Goal: Obtain resource: Download file/media

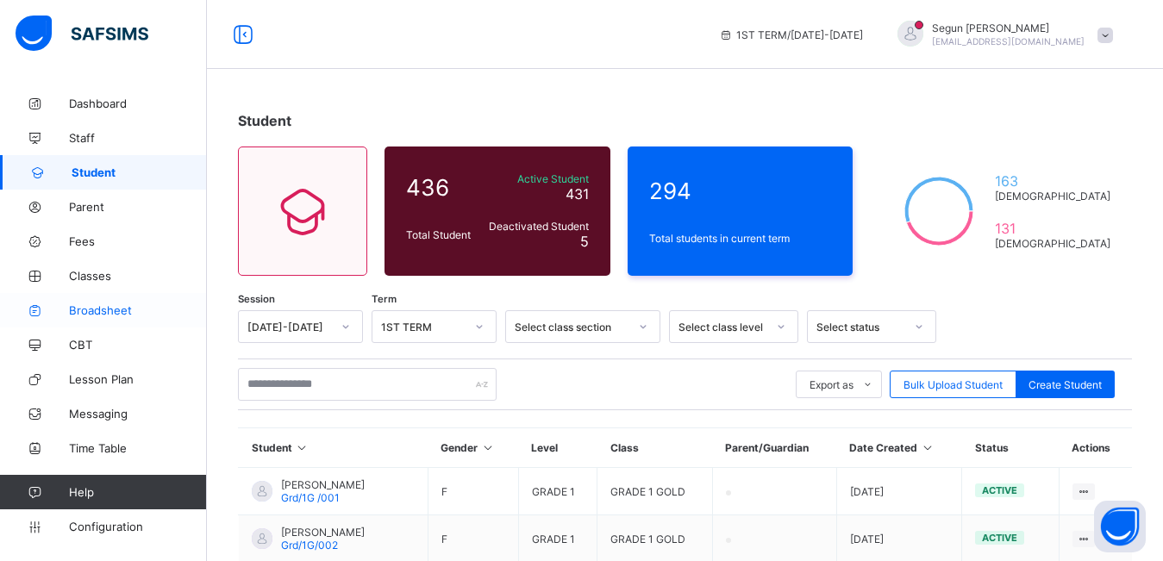
click at [93, 318] on link "Broadsheet" at bounding box center [103, 310] width 207 height 34
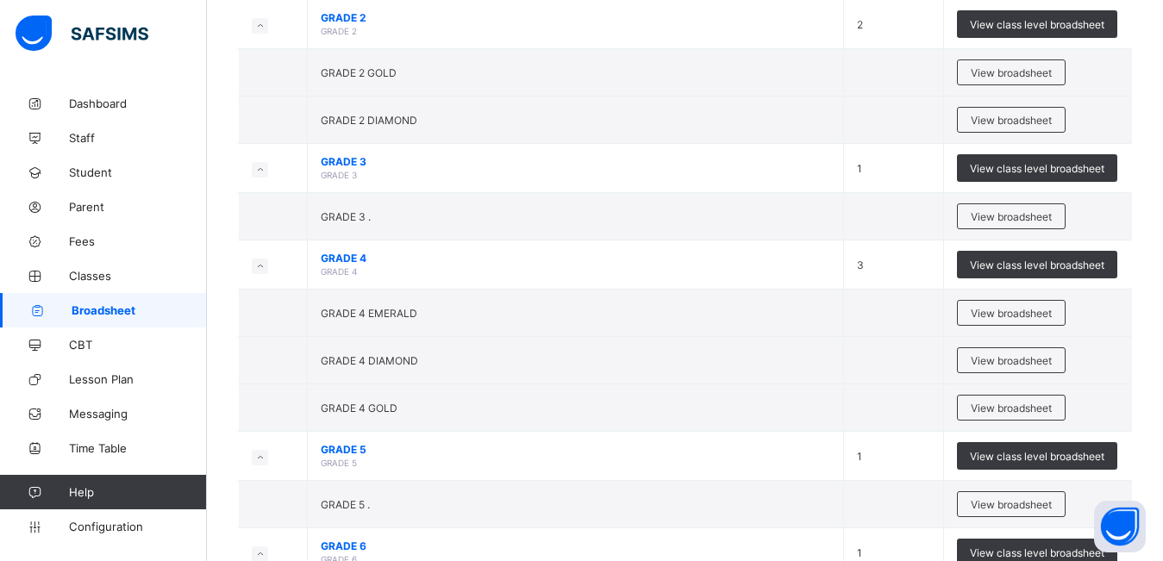
scroll to position [344, 0]
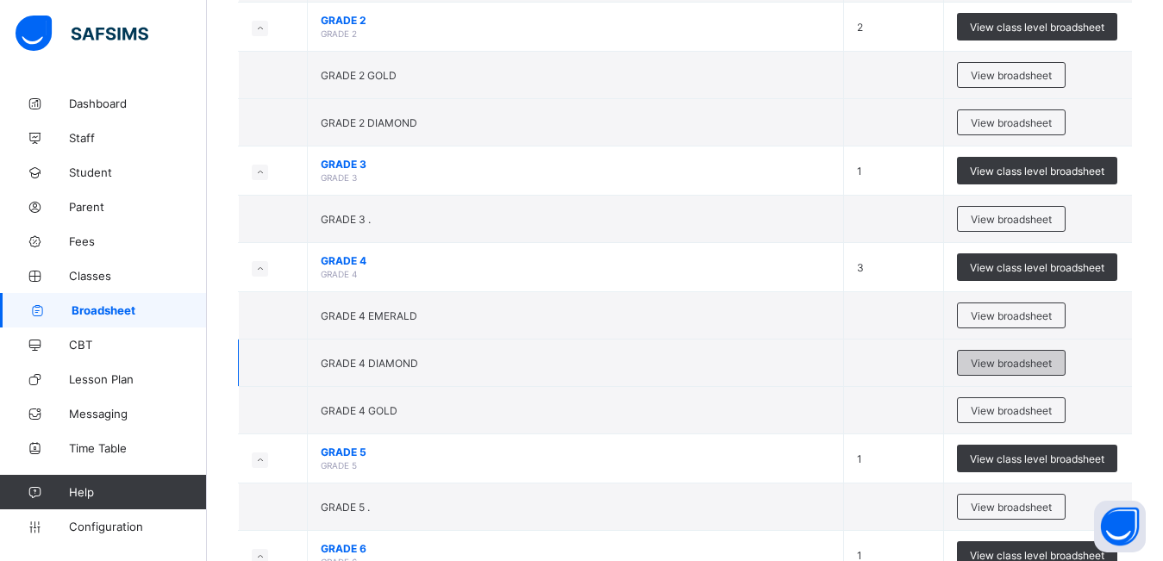
click at [996, 365] on span "View broadsheet" at bounding box center [1010, 363] width 81 height 13
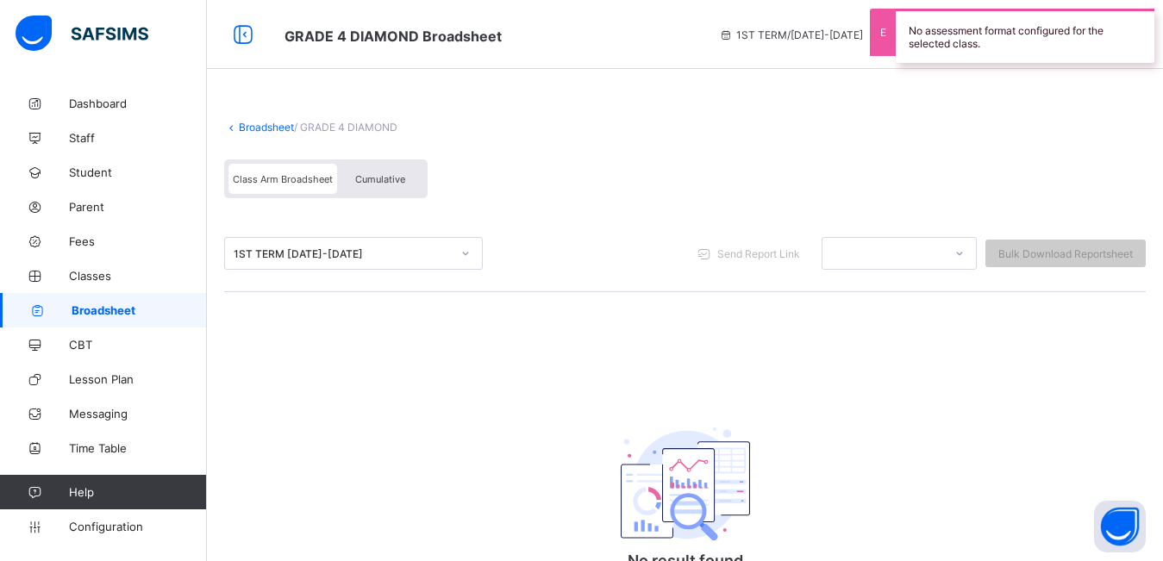
click at [392, 177] on span "Cumulative" at bounding box center [380, 179] width 50 height 12
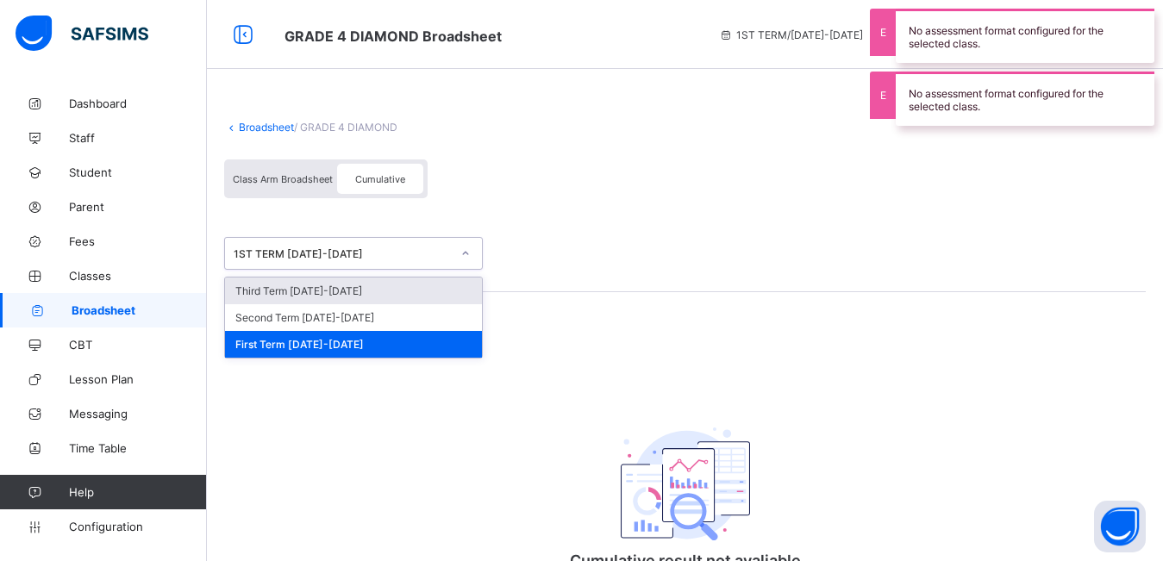
click at [388, 256] on div "1ST TERM 2024-2025" at bounding box center [342, 253] width 217 height 13
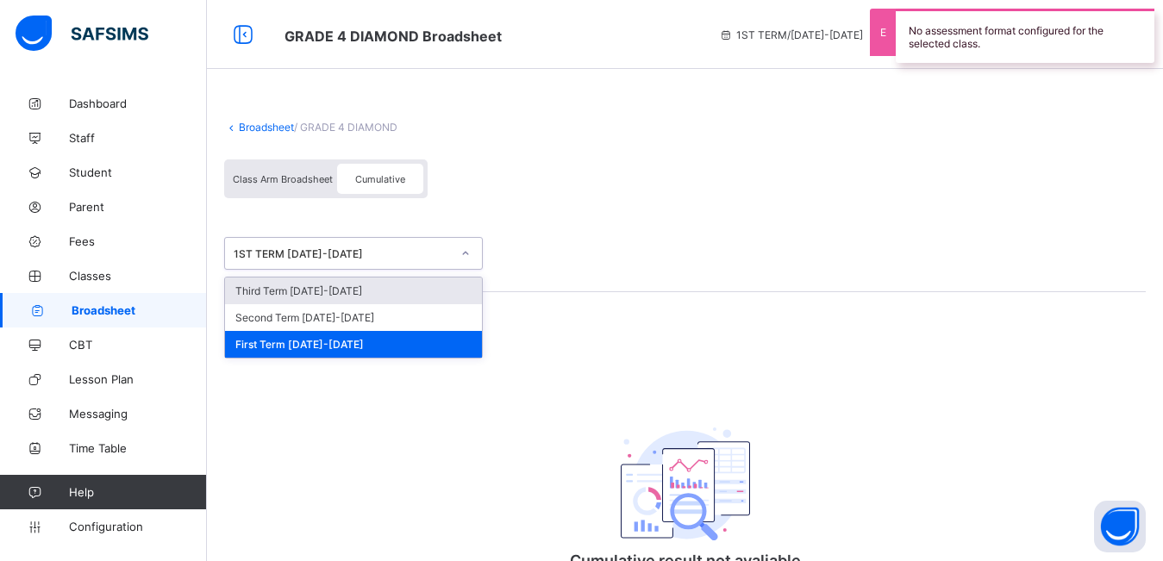
click at [383, 296] on div "Third Term 2024-2025" at bounding box center [353, 291] width 257 height 27
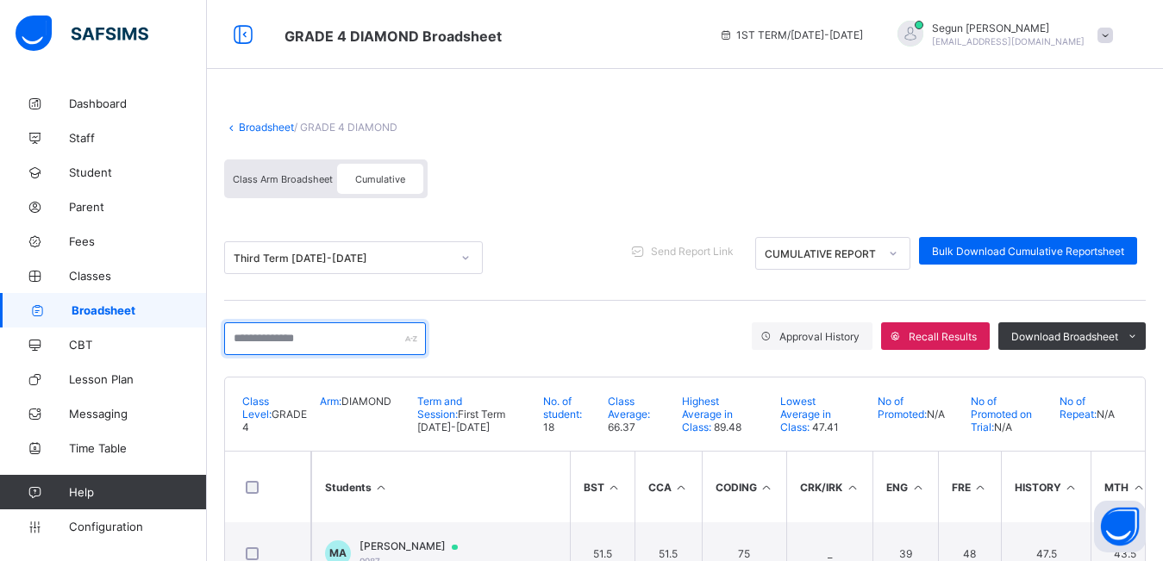
click at [340, 344] on input "text" at bounding box center [325, 338] width 202 height 33
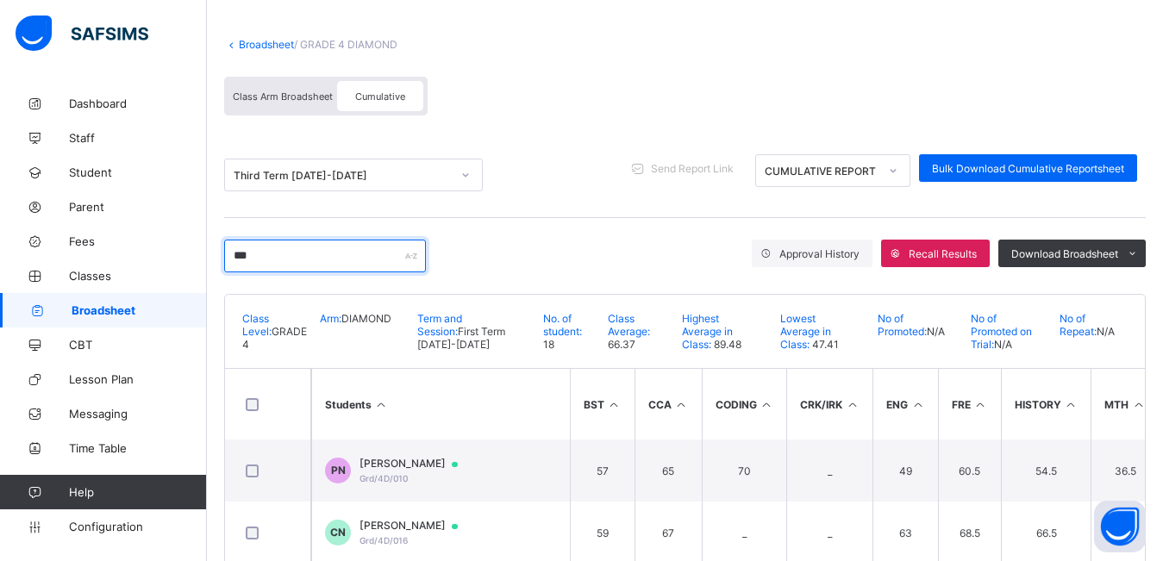
scroll to position [128, 0]
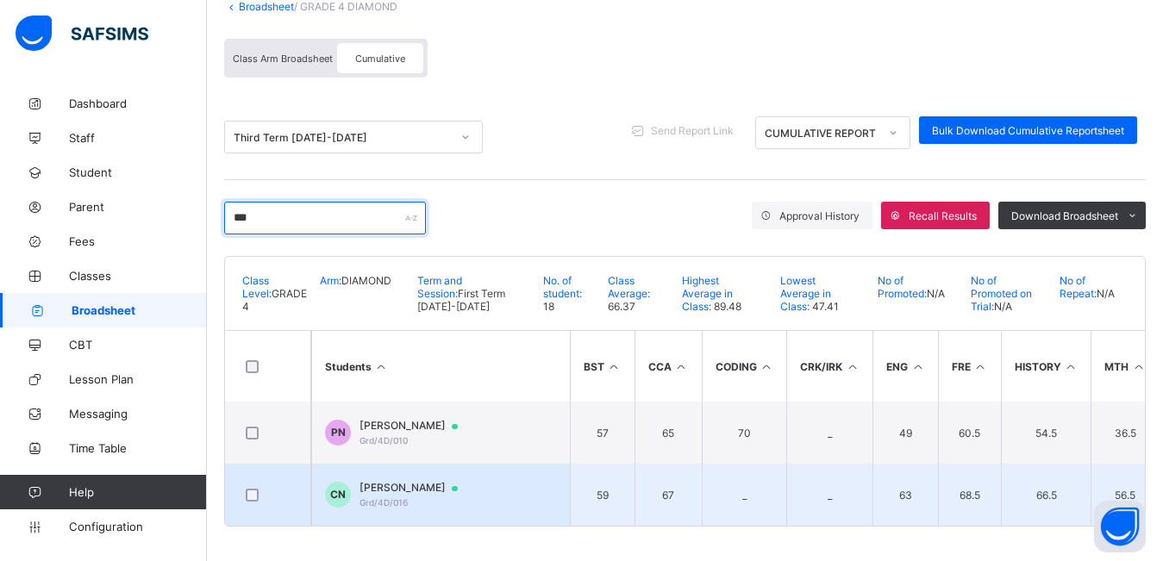
type input "***"
click at [383, 487] on span "Chidinma Nwadu" at bounding box center [416, 488] width 115 height 14
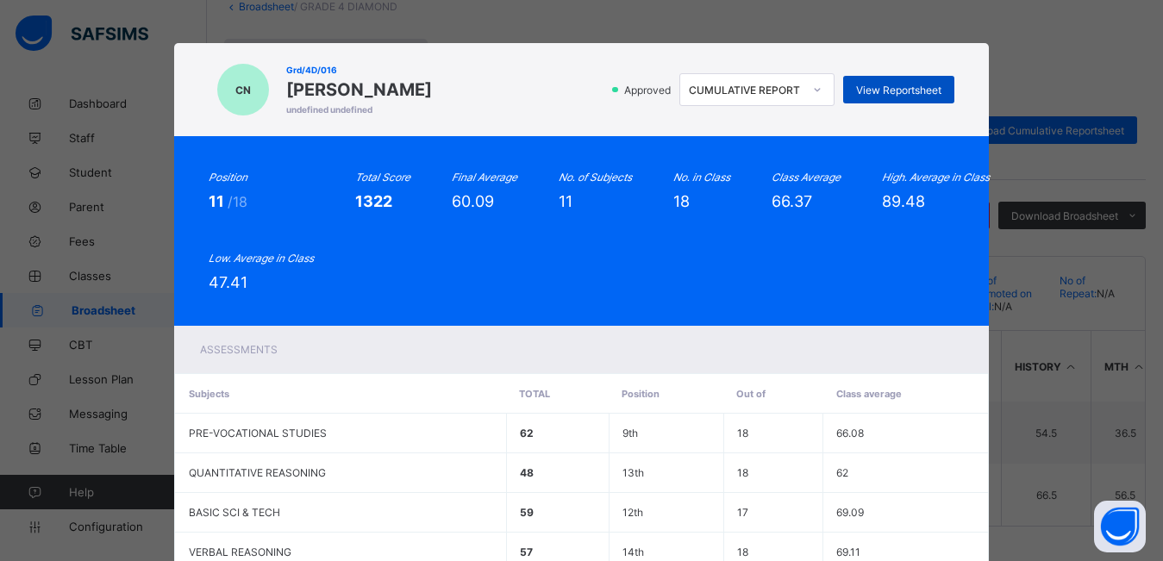
click at [884, 94] on span "View Reportsheet" at bounding box center [898, 90] width 85 height 13
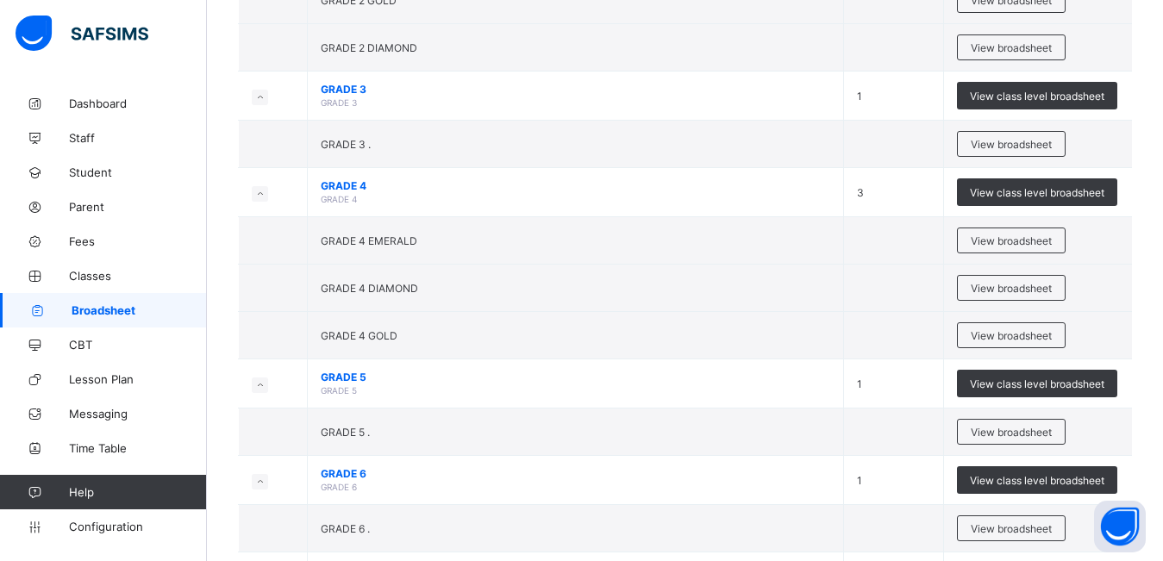
scroll to position [434, 0]
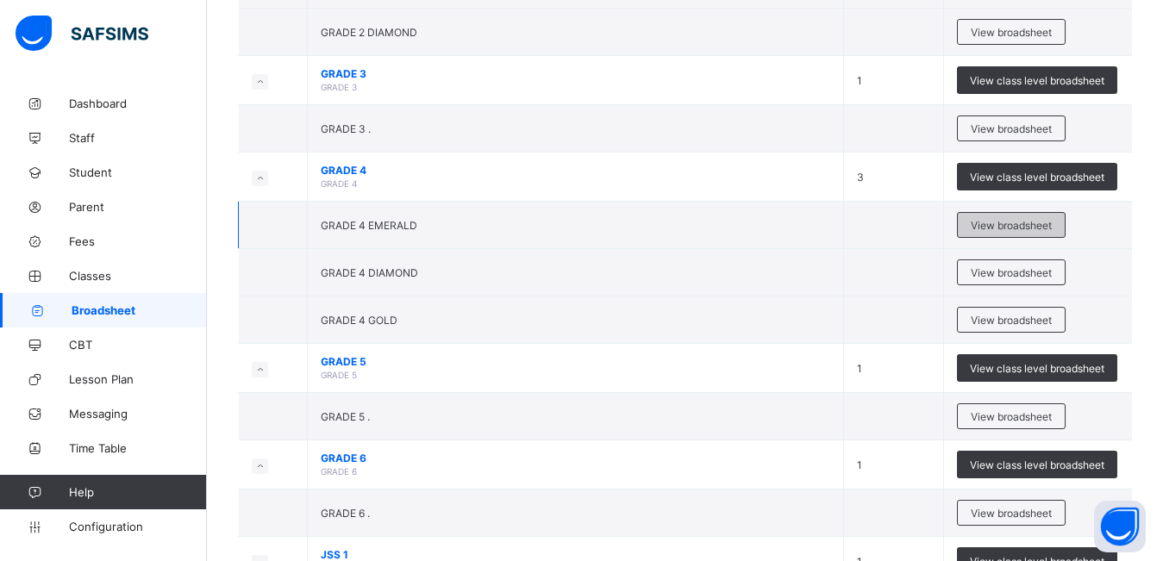
click at [980, 225] on span "View broadsheet" at bounding box center [1010, 225] width 81 height 13
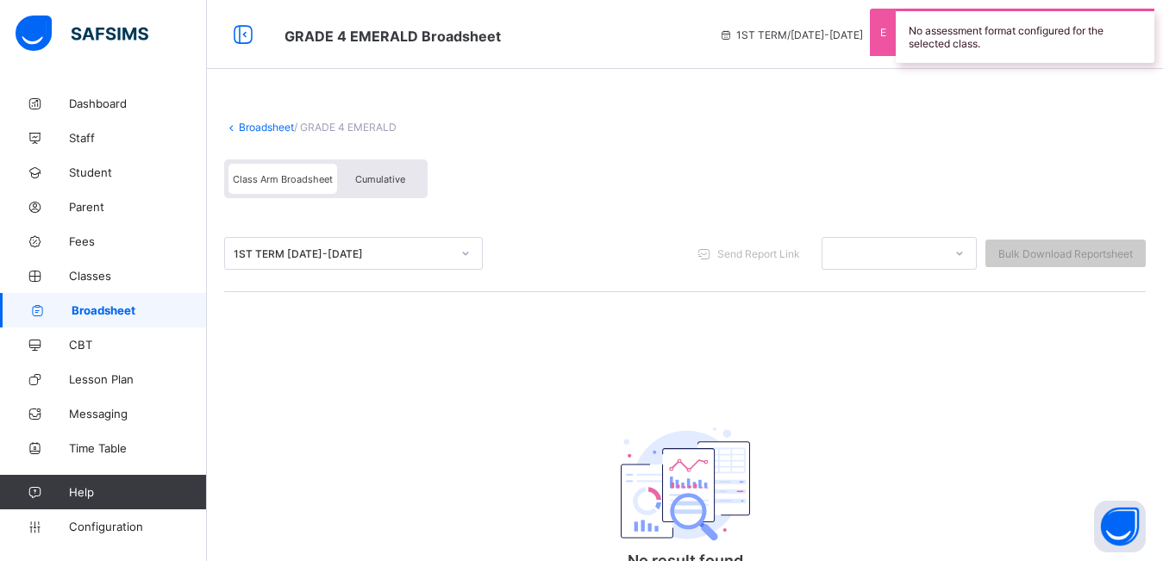
click at [384, 184] on span "Cumulative" at bounding box center [380, 179] width 50 height 12
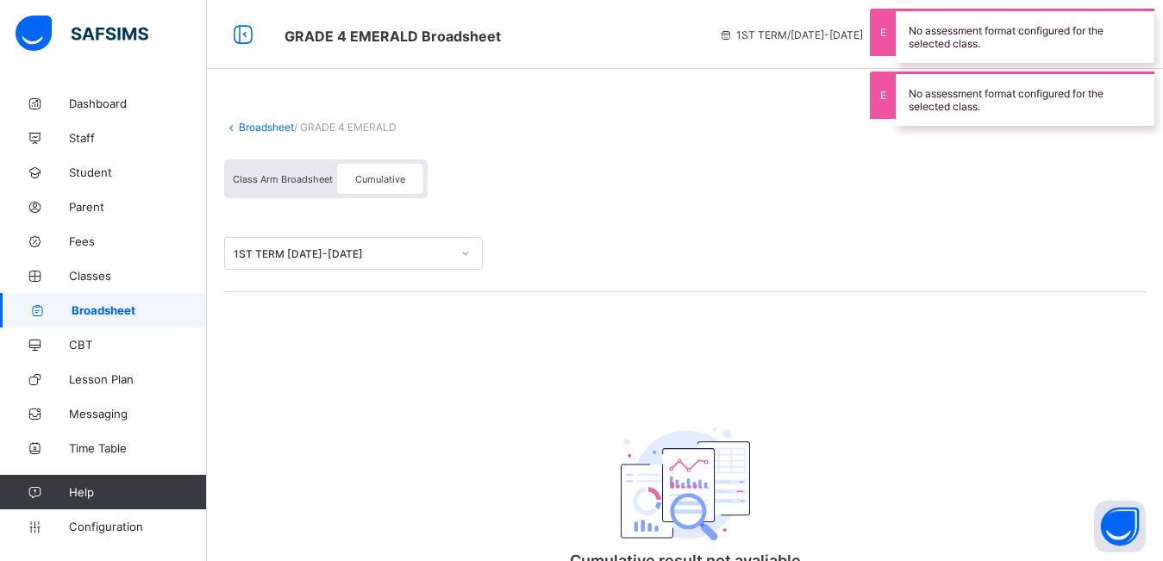
click at [390, 252] on div "1ST TERM 2024-2025" at bounding box center [342, 253] width 217 height 13
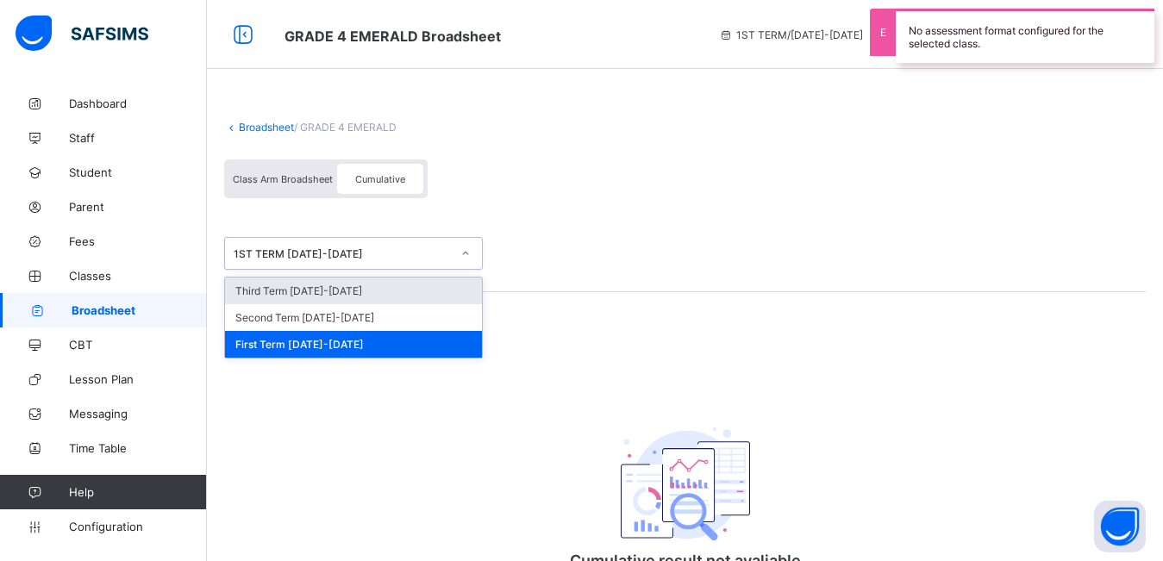
click at [386, 295] on div "Third Term 2024-2025" at bounding box center [353, 291] width 257 height 27
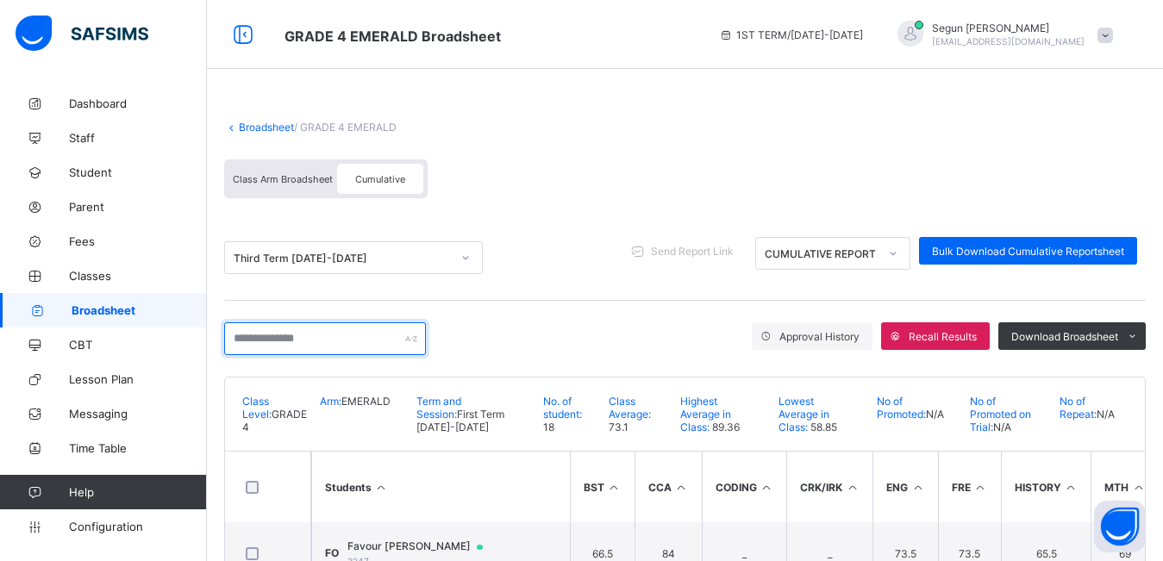
click at [308, 344] on input "text" at bounding box center [325, 338] width 202 height 33
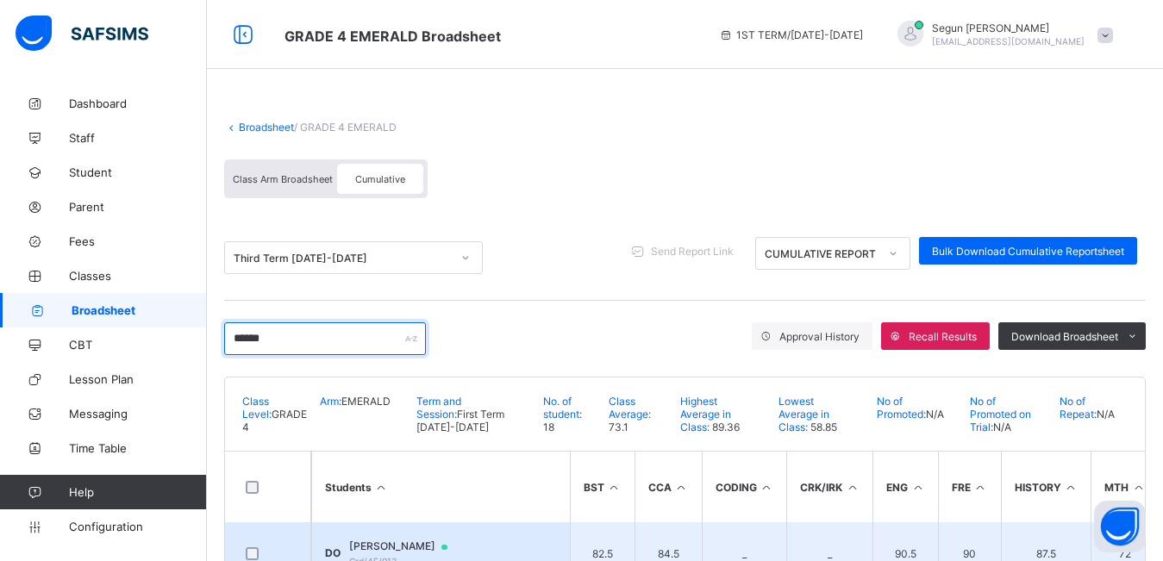
type input "******"
click at [380, 546] on span "Diamond Osorobi" at bounding box center [406, 547] width 115 height 14
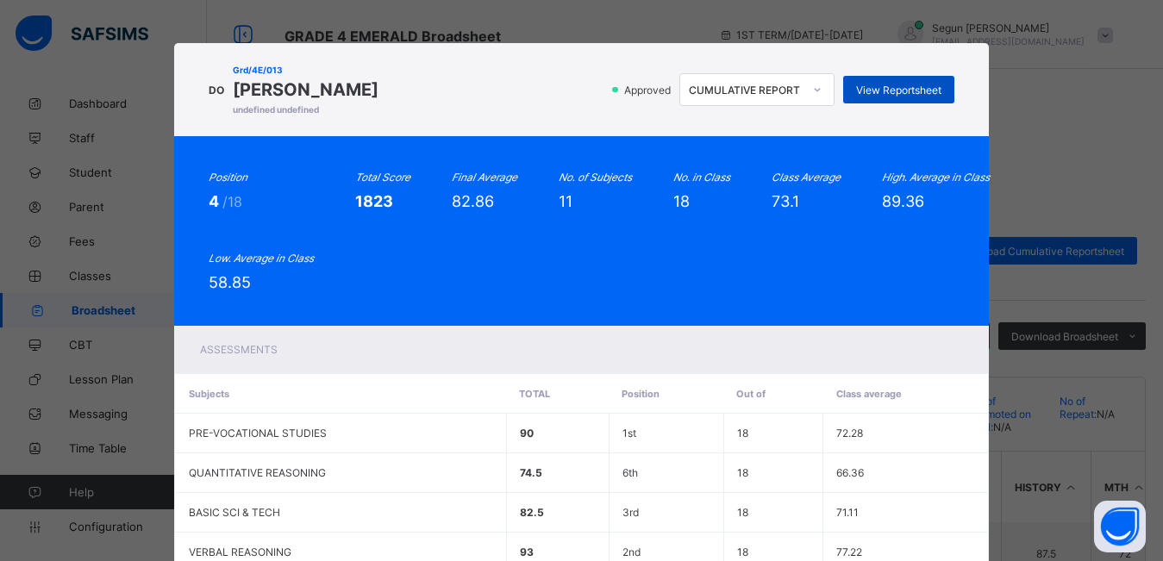
click at [870, 97] on div "View Reportsheet" at bounding box center [898, 90] width 111 height 28
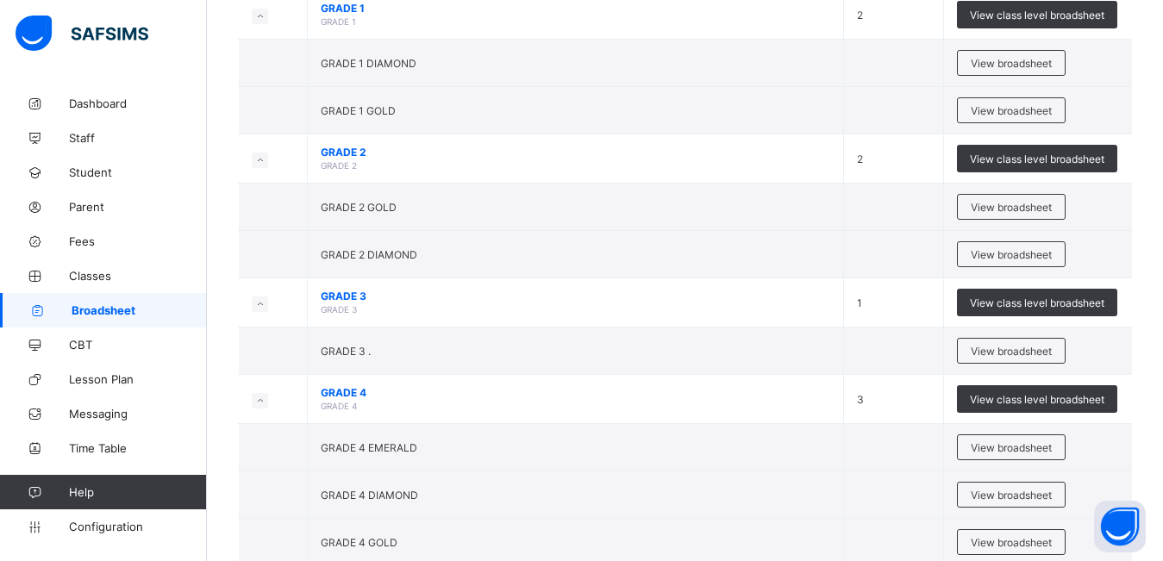
scroll to position [240, 0]
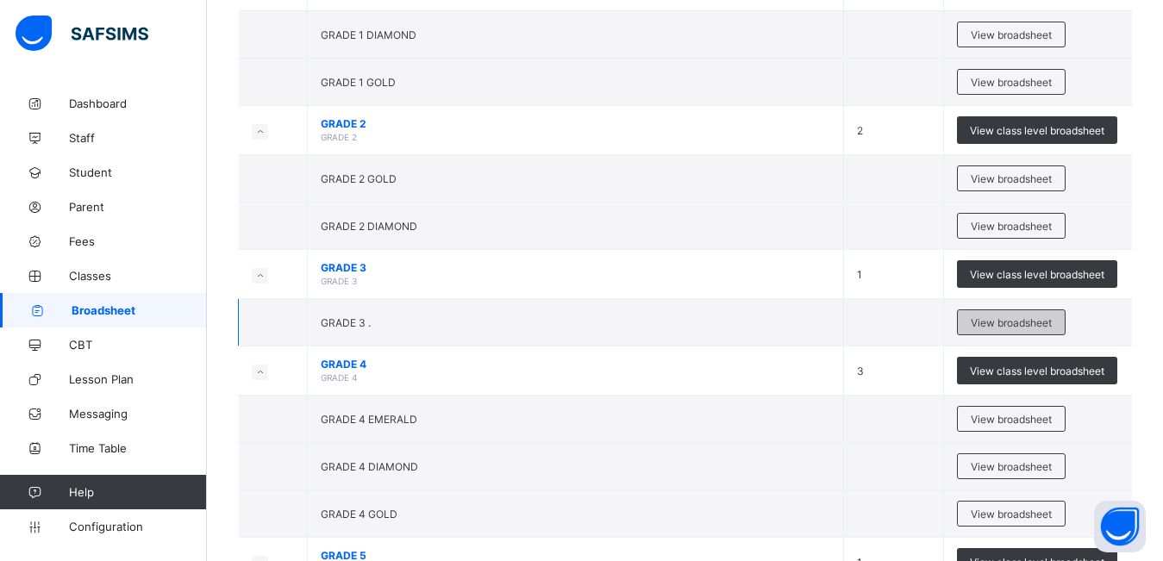
click at [991, 329] on div "View broadsheet" at bounding box center [1011, 322] width 109 height 26
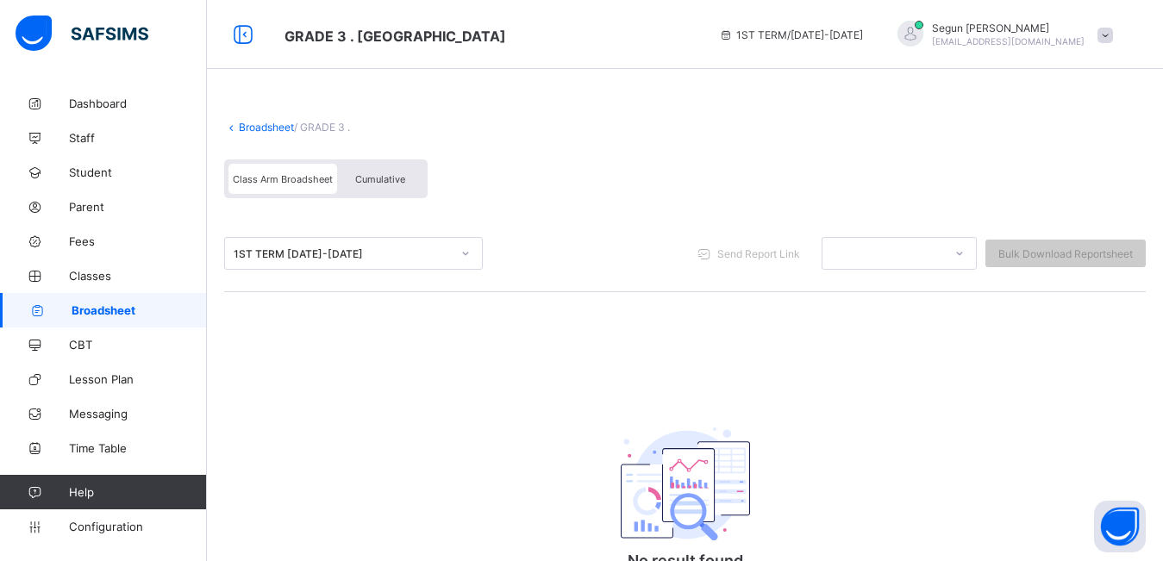
click at [393, 180] on span "Cumulative" at bounding box center [380, 179] width 50 height 12
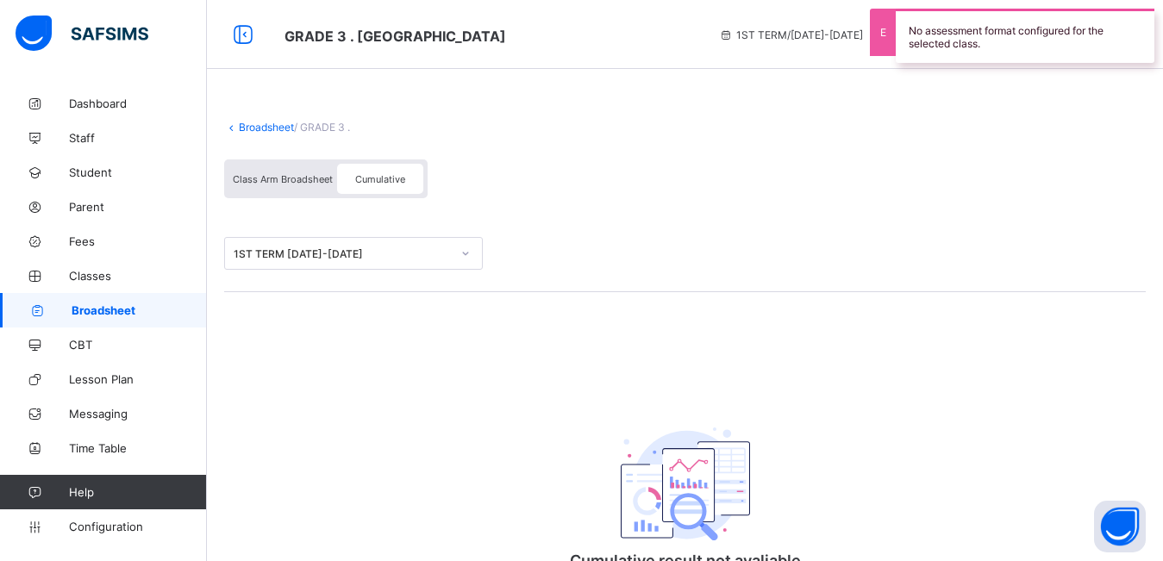
click at [398, 250] on div "1ST TERM 2024-2025" at bounding box center [342, 253] width 217 height 13
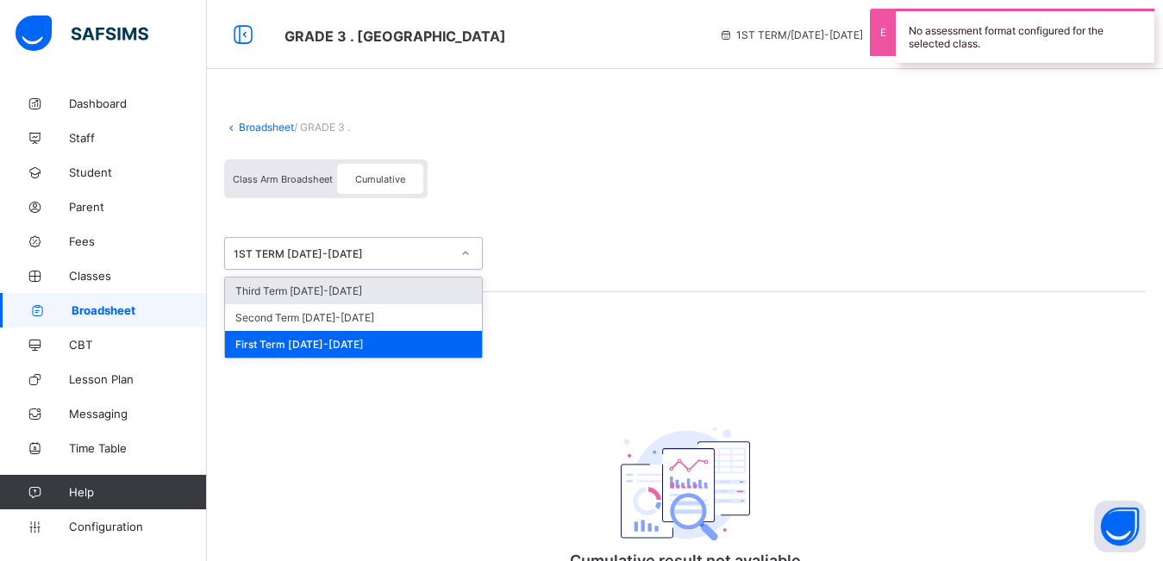
click at [390, 290] on div "Third Term 2024-2025" at bounding box center [353, 291] width 257 height 27
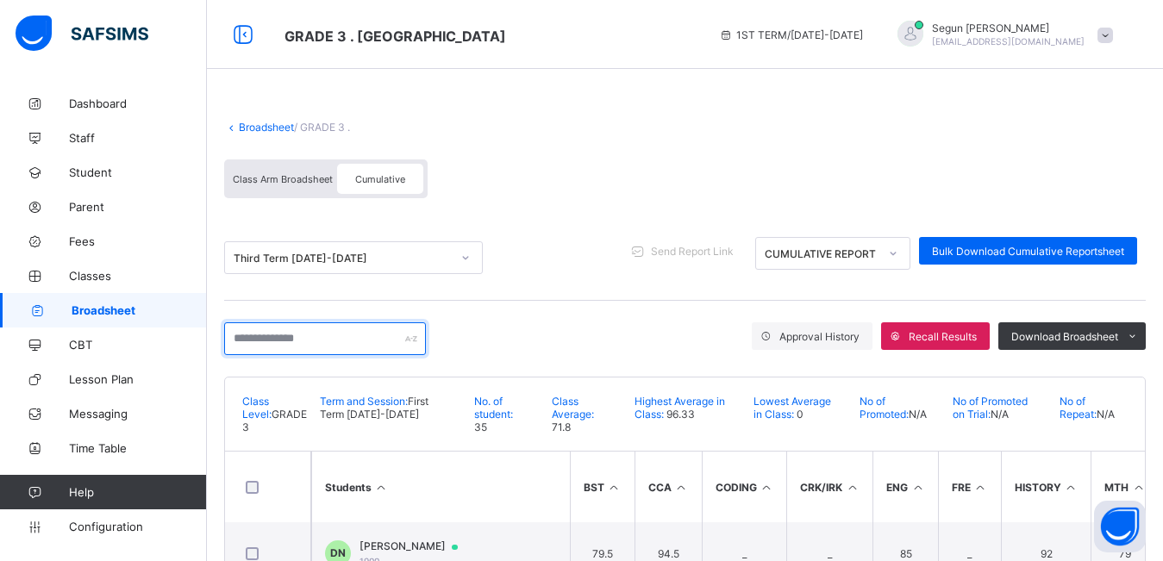
click at [337, 343] on input "text" at bounding box center [325, 338] width 202 height 33
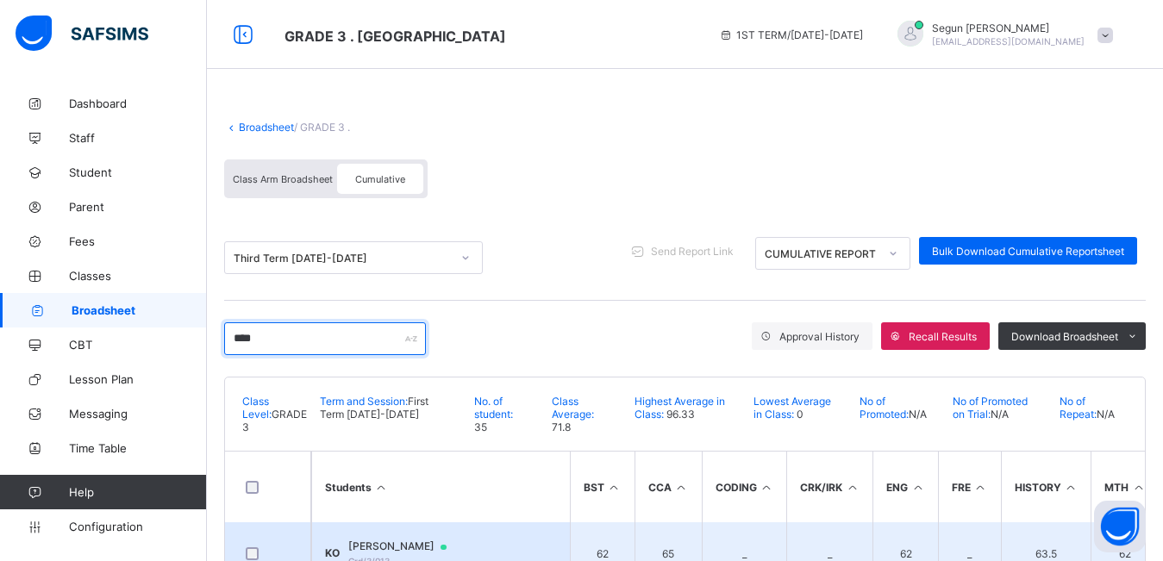
type input "****"
click at [405, 545] on span "Kamsi Osorobi" at bounding box center [405, 547] width 115 height 14
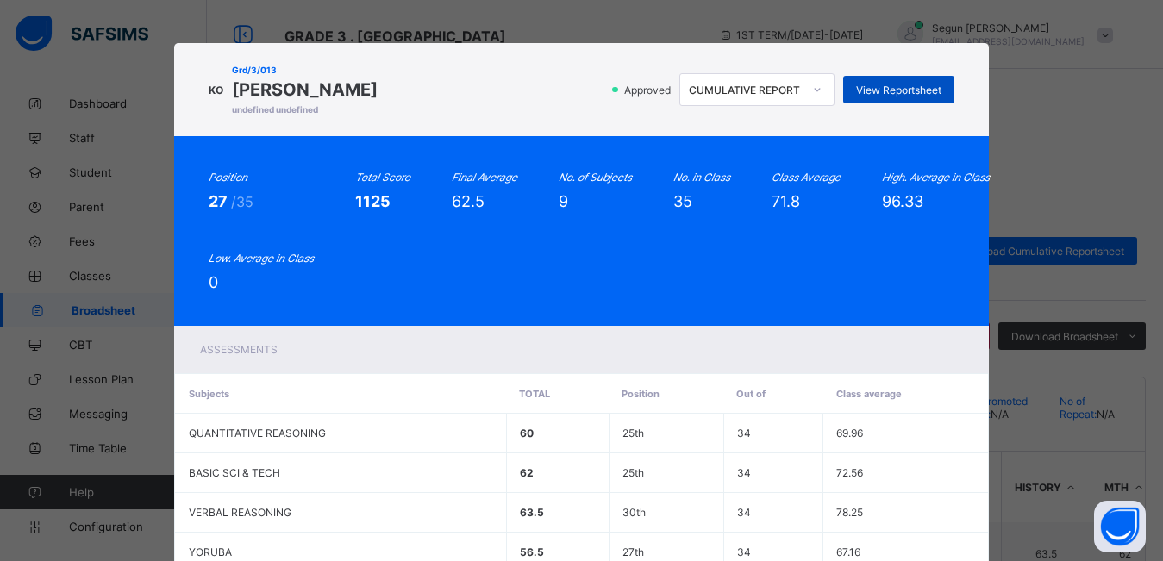
click at [883, 91] on span "View Reportsheet" at bounding box center [898, 90] width 85 height 13
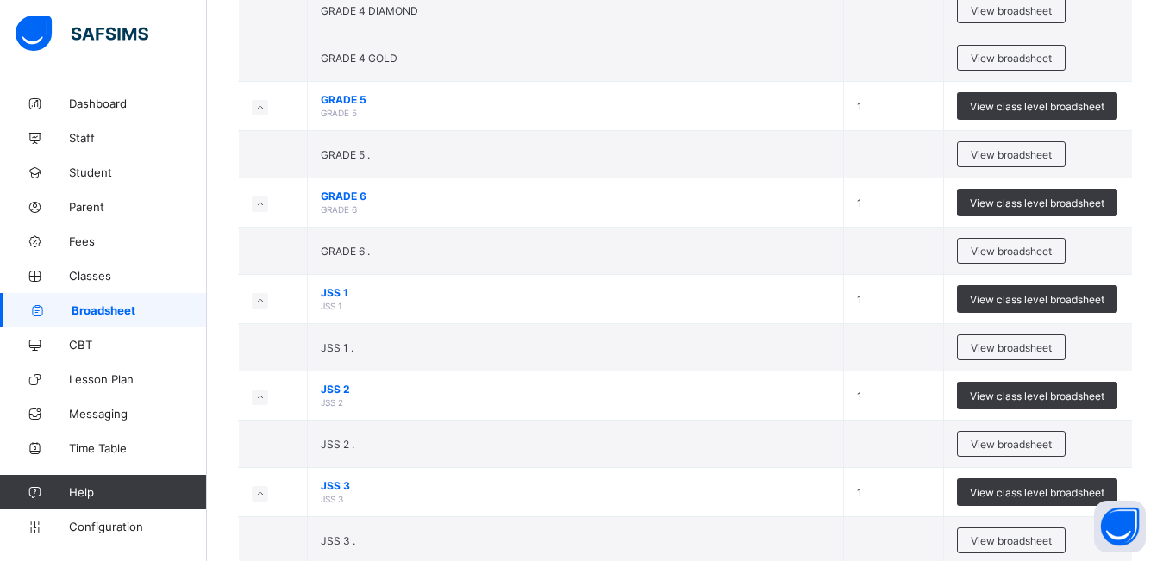
scroll to position [700, 0]
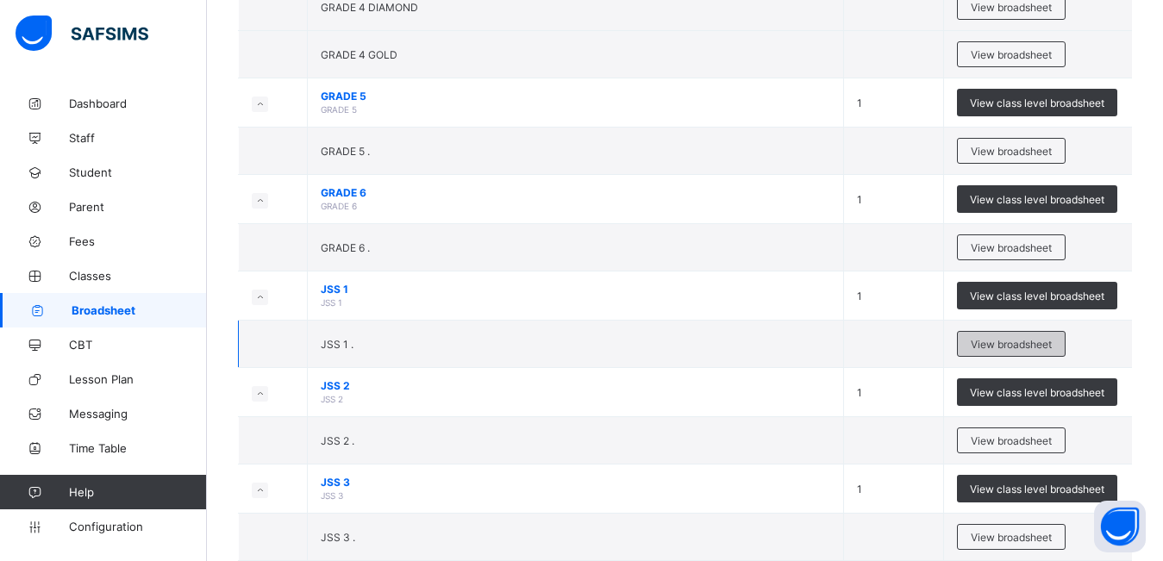
click at [1026, 347] on span "View broadsheet" at bounding box center [1010, 344] width 81 height 13
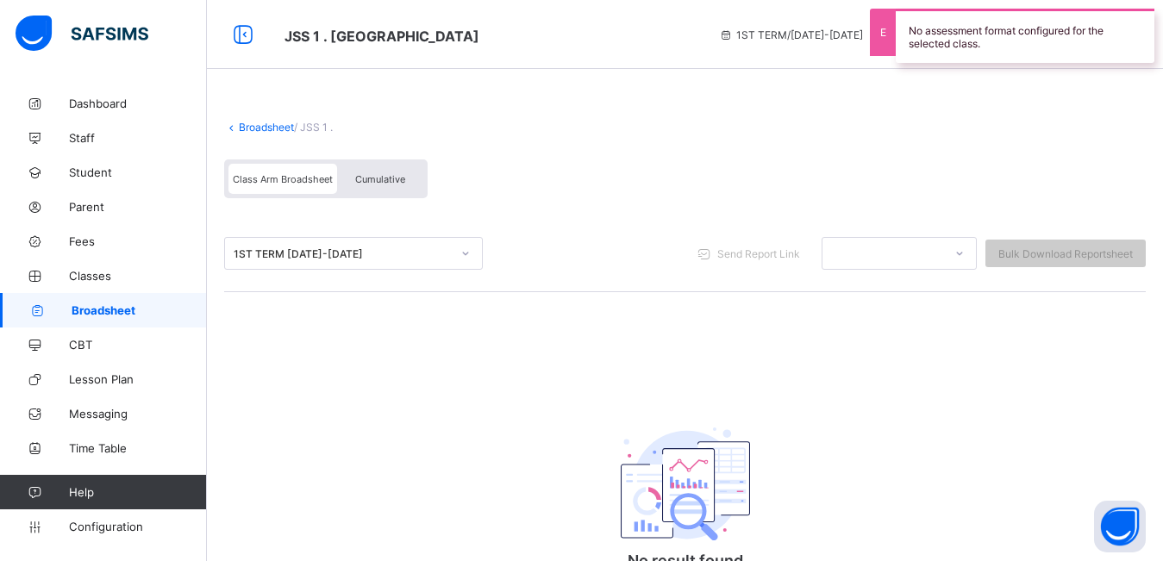
click at [368, 184] on span "Cumulative" at bounding box center [380, 179] width 50 height 12
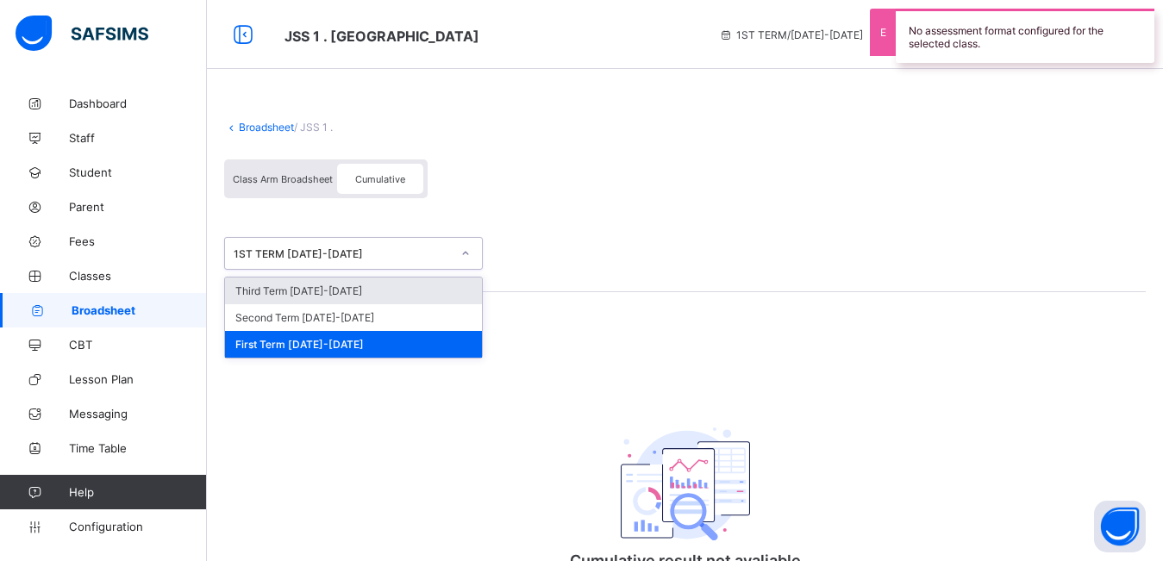
click at [370, 252] on div "1ST TERM 2024-2025" at bounding box center [342, 253] width 217 height 13
click at [369, 290] on div "Third Term 2024-2025" at bounding box center [353, 291] width 257 height 27
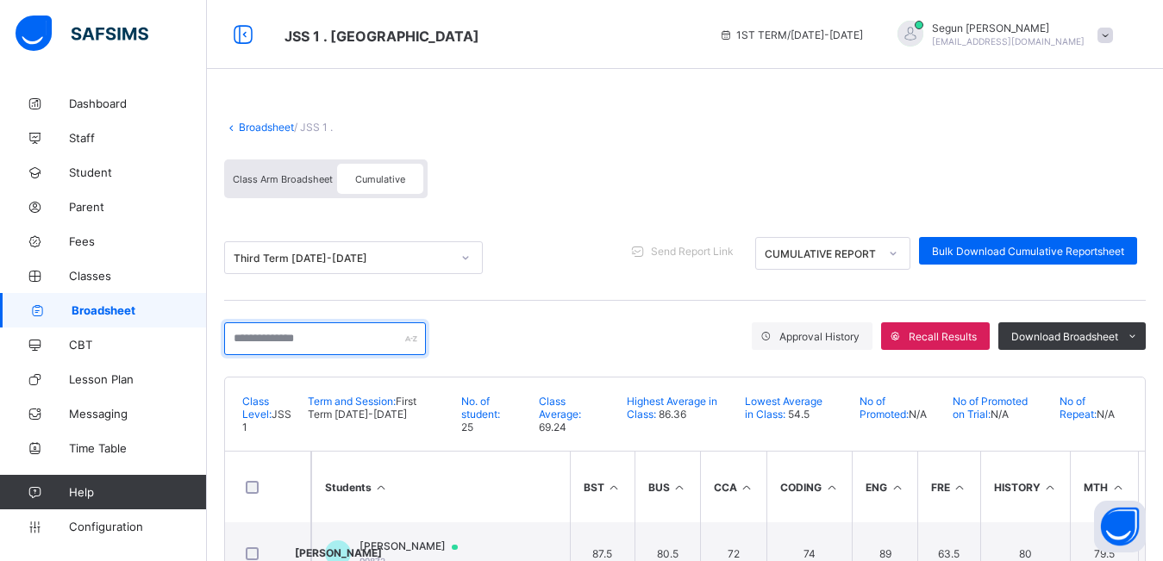
click at [343, 344] on input "text" at bounding box center [325, 338] width 202 height 33
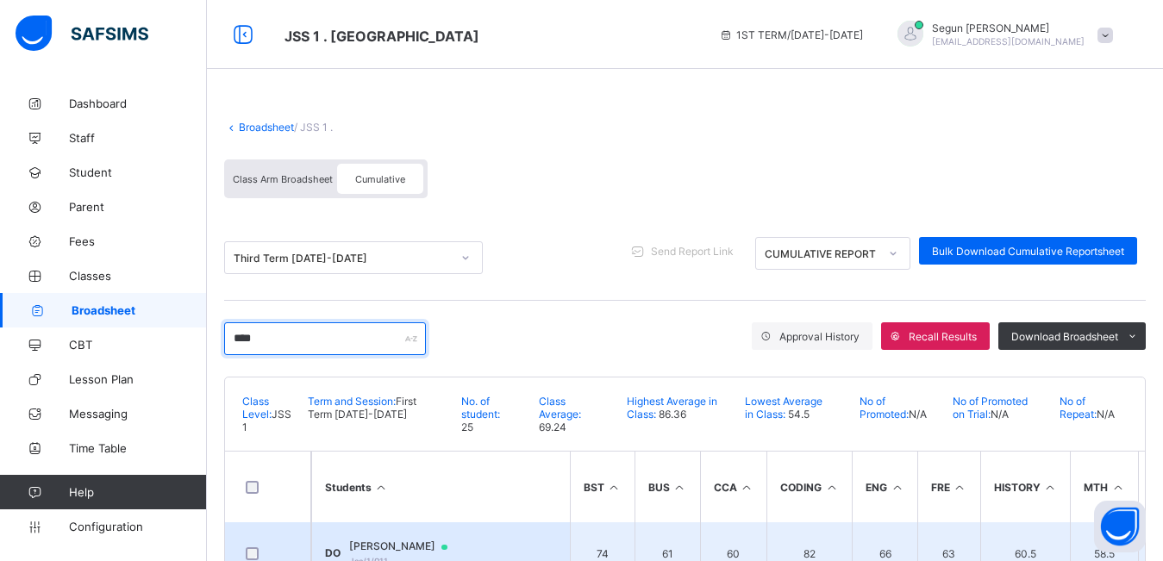
type input "****"
click at [405, 535] on td "DO David Osorobi Jss/1/011" at bounding box center [440, 553] width 259 height 62
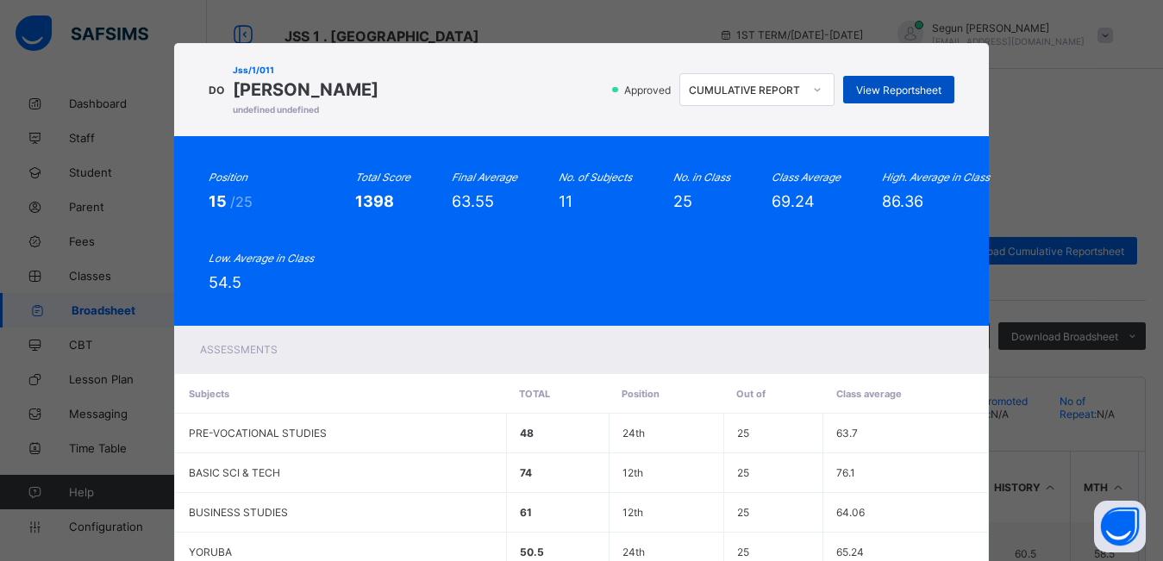
click at [880, 84] on span "View Reportsheet" at bounding box center [898, 90] width 85 height 13
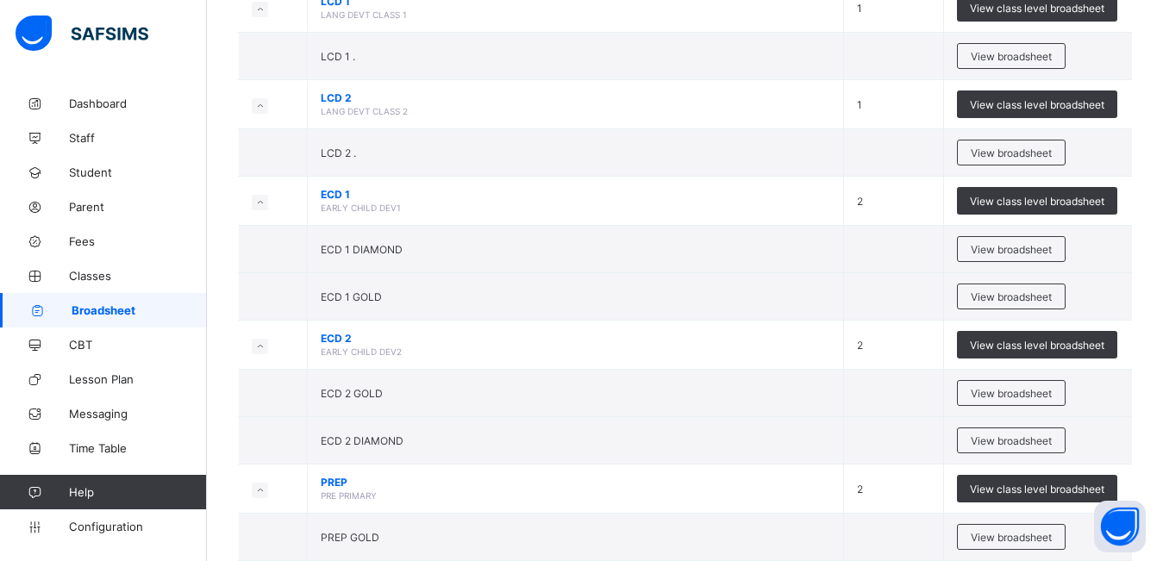
scroll to position [1368, 0]
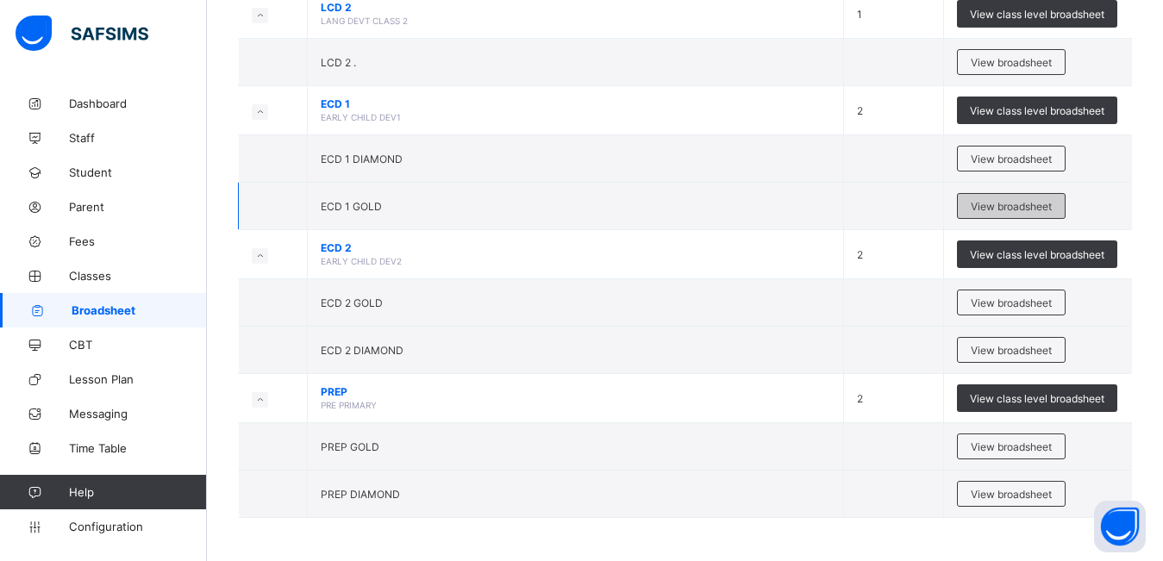
click at [987, 209] on span "View broadsheet" at bounding box center [1010, 206] width 81 height 13
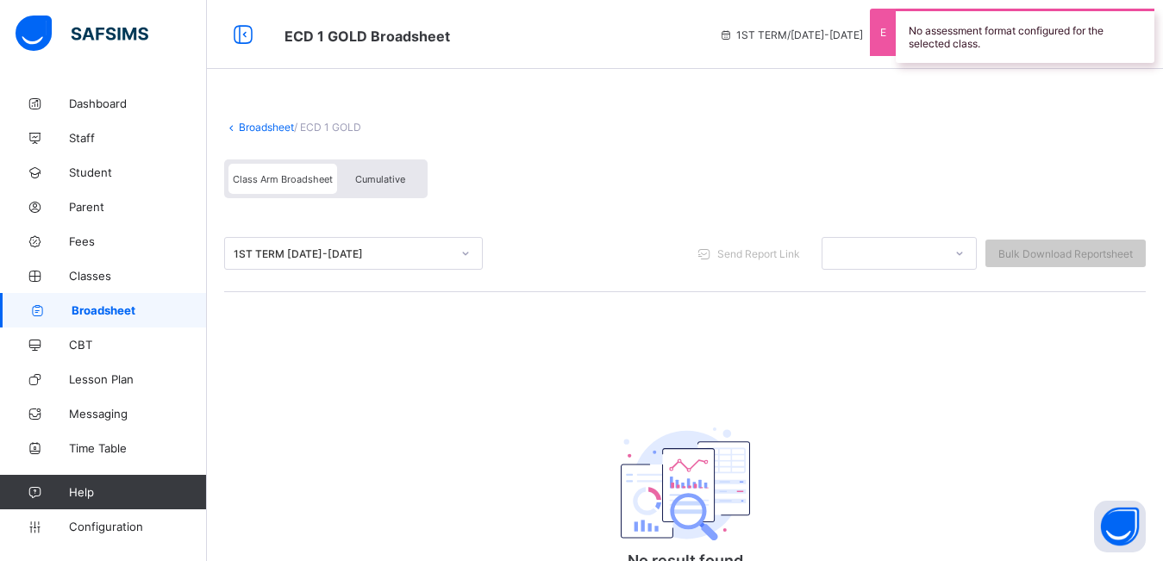
click at [364, 184] on span "Cumulative" at bounding box center [380, 179] width 50 height 12
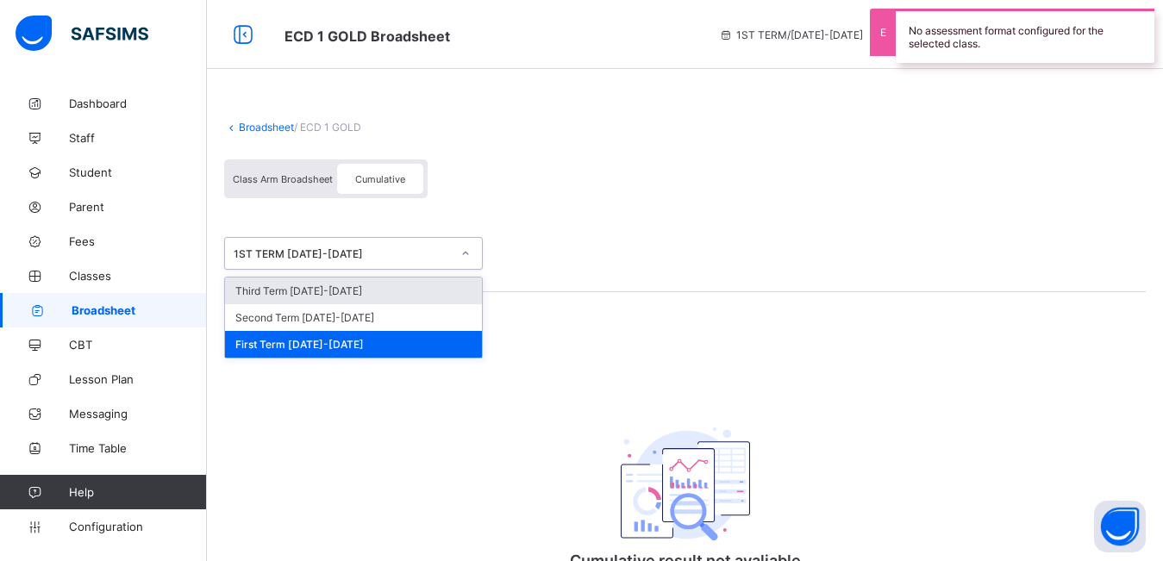
click at [359, 259] on div "1ST TERM 2024-2025" at bounding box center [342, 253] width 217 height 13
click at [351, 293] on div "Third Term 2024-2025" at bounding box center [353, 291] width 257 height 27
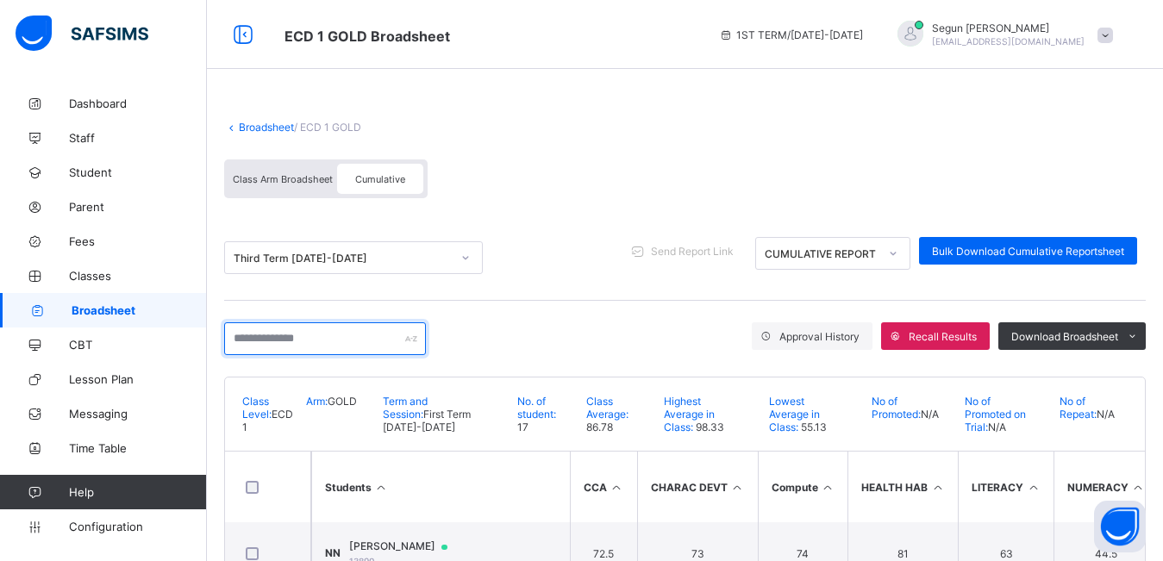
click at [337, 341] on input "text" at bounding box center [325, 338] width 202 height 33
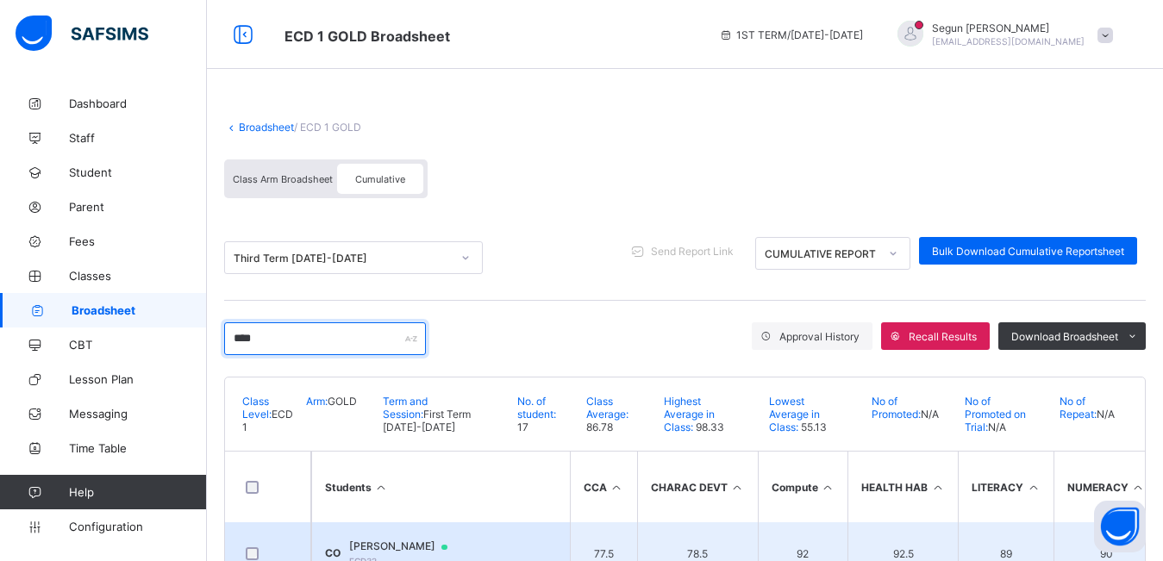
type input "****"
click at [376, 542] on span "Chukwubudo Osorobi Osorobi" at bounding box center [406, 547] width 115 height 14
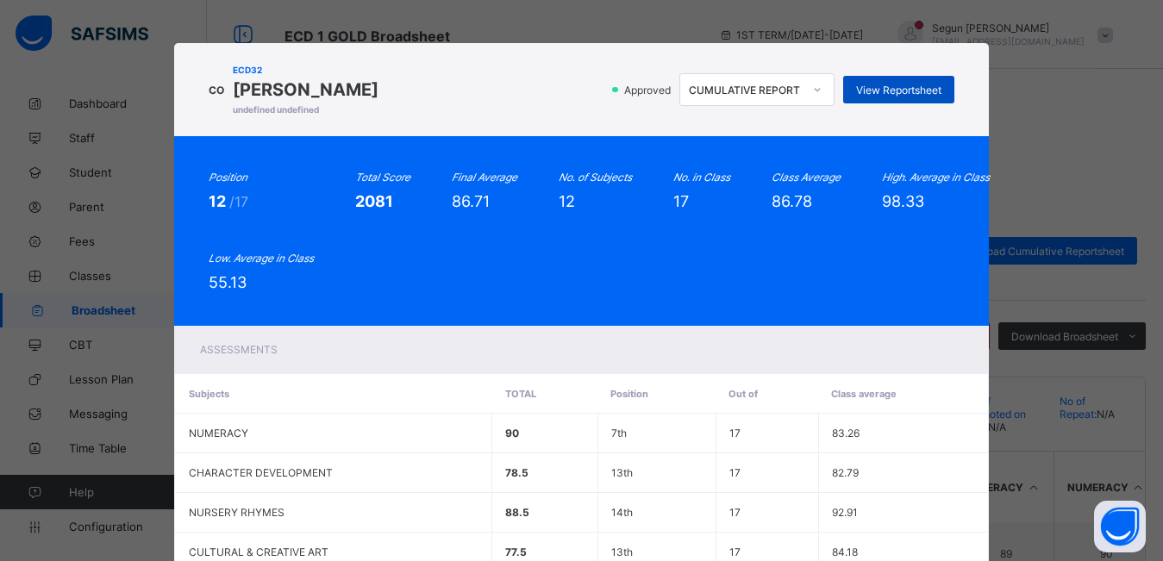
click at [877, 89] on span "View Reportsheet" at bounding box center [898, 90] width 85 height 13
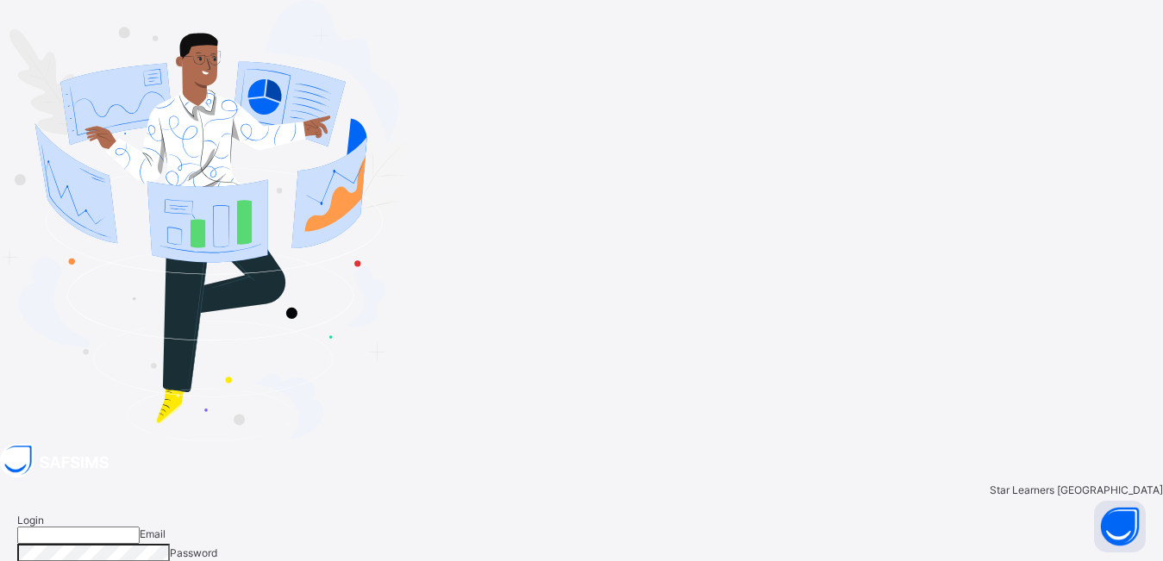
type input "**********"
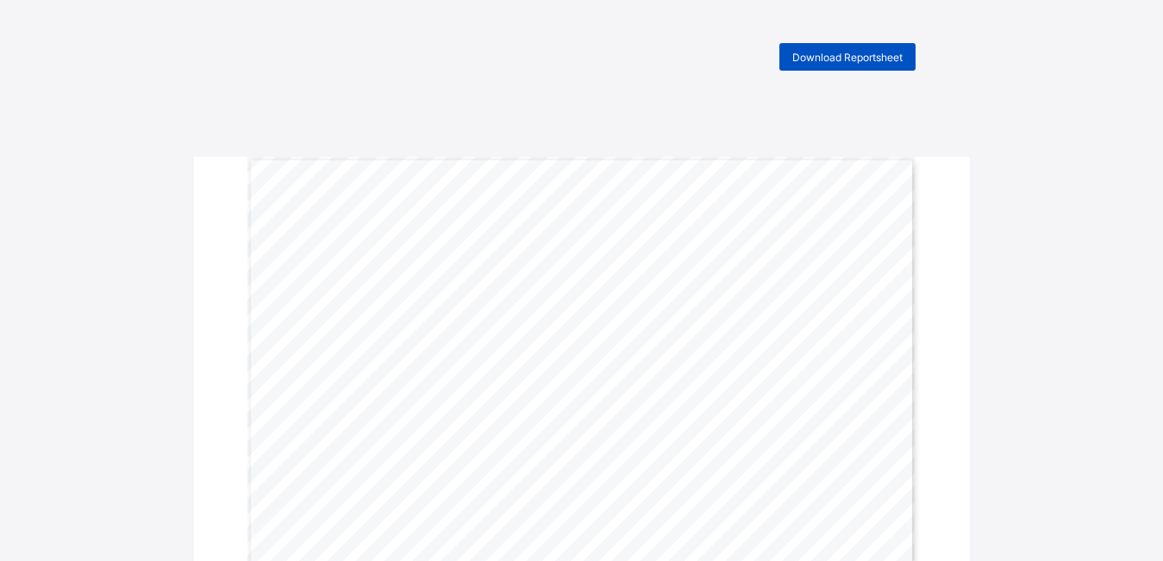
click at [840, 65] on div "Download Reportsheet" at bounding box center [847, 57] width 136 height 28
click at [812, 57] on span "Download Reportsheet" at bounding box center [847, 57] width 110 height 13
click at [817, 56] on span "Download Reportsheet" at bounding box center [847, 57] width 110 height 13
click at [847, 63] on span "Download Reportsheet" at bounding box center [847, 57] width 110 height 13
